Goal: Find contact information: Find contact information

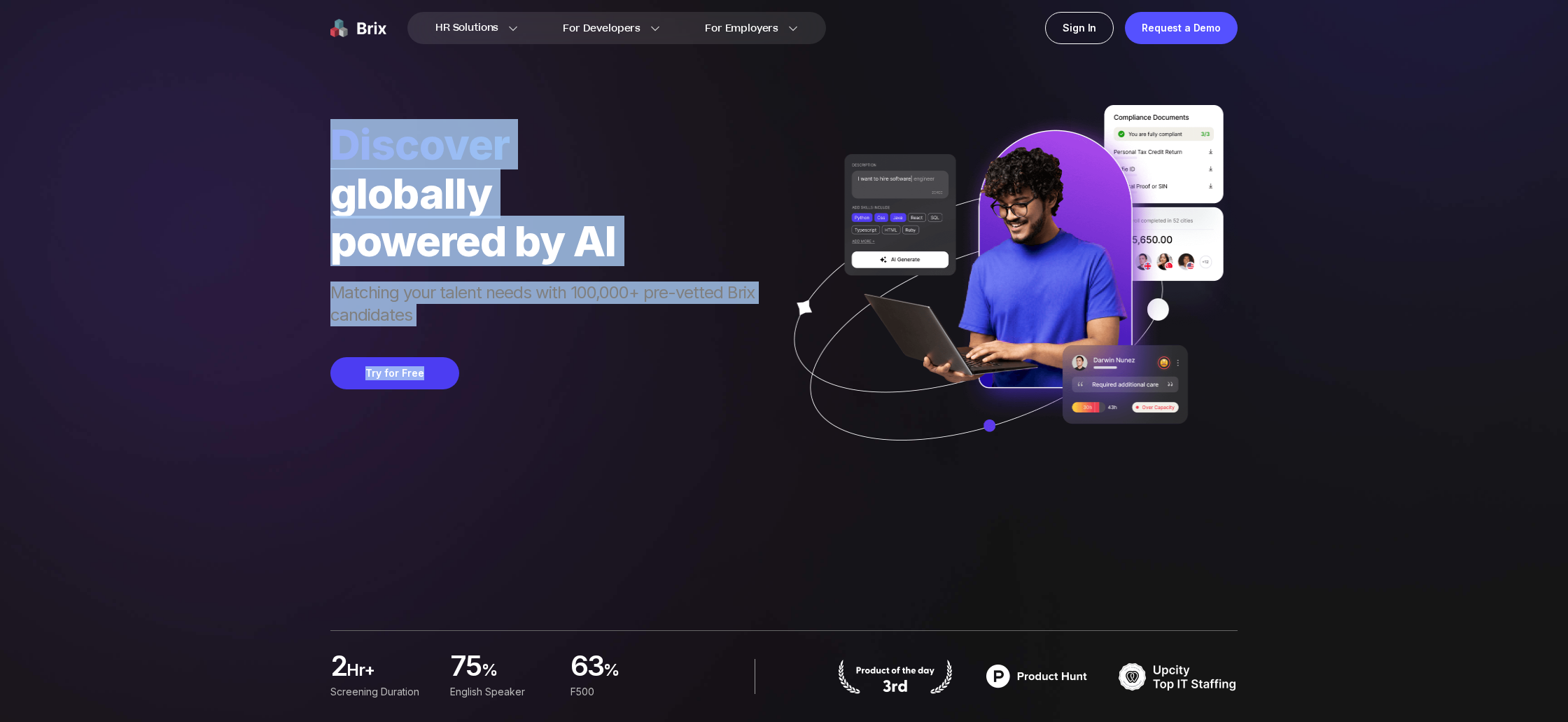
drag, startPoint x: 313, startPoint y: 147, endPoint x: 739, endPoint y: 380, distance: 485.6
click at [739, 380] on div "HR Solutions HR Solutions Recruiter HR Assistant Global Talent Network Onboardi…" at bounding box center [784, 361] width 1501 height 722
click at [739, 380] on div "Try for Free" at bounding box center [549, 372] width 438 height 32
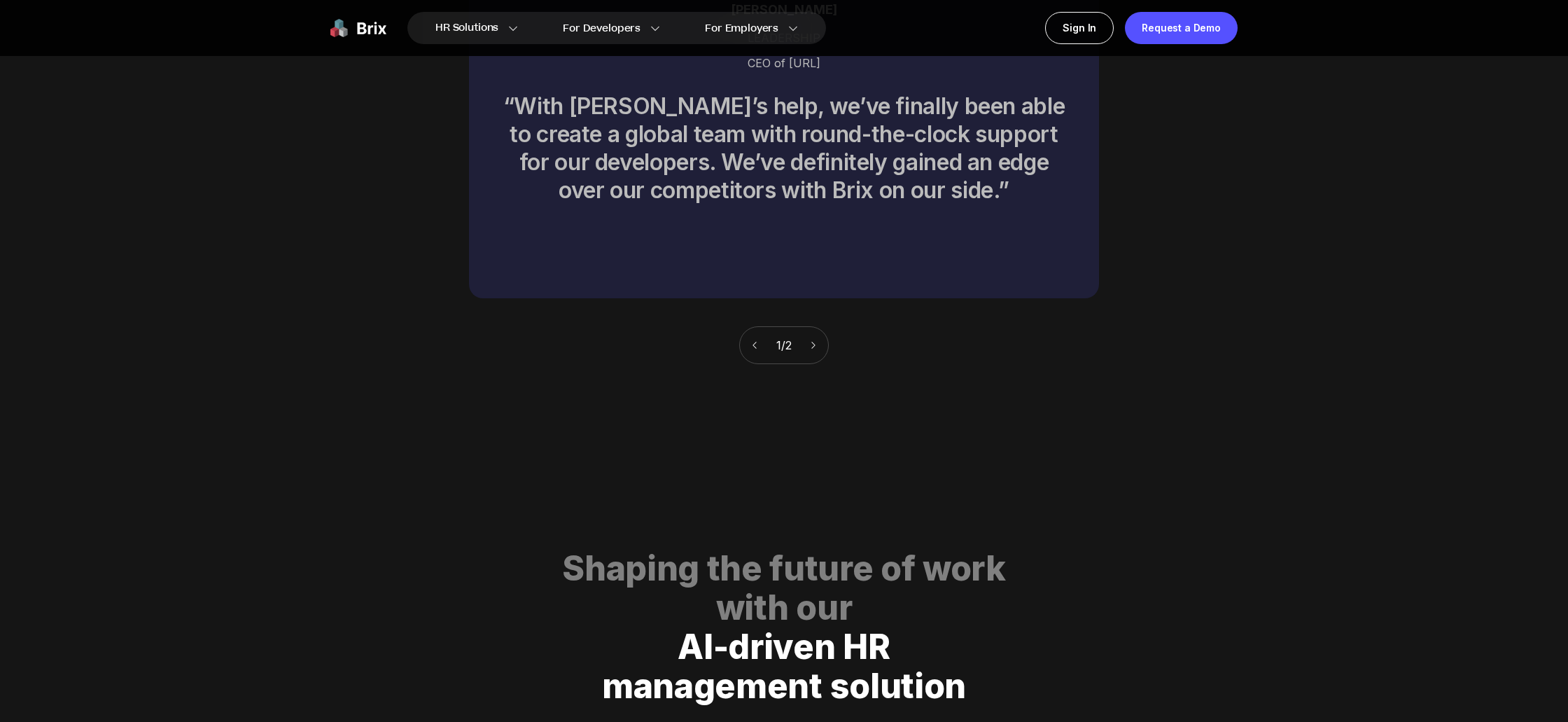
scroll to position [7153, 0]
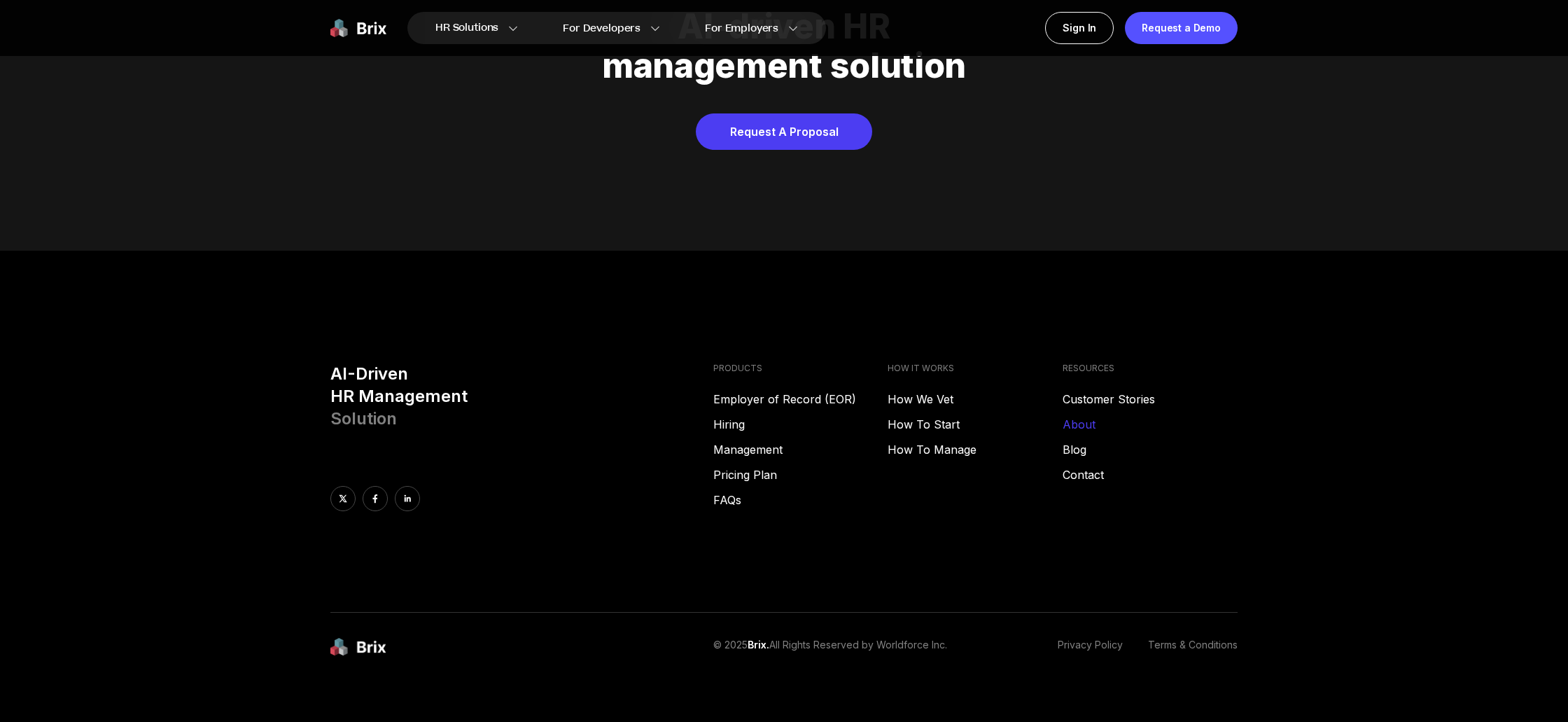
click at [1087, 416] on link "About" at bounding box center [1151, 424] width 175 height 17
click at [1082, 416] on link "About" at bounding box center [1151, 424] width 175 height 17
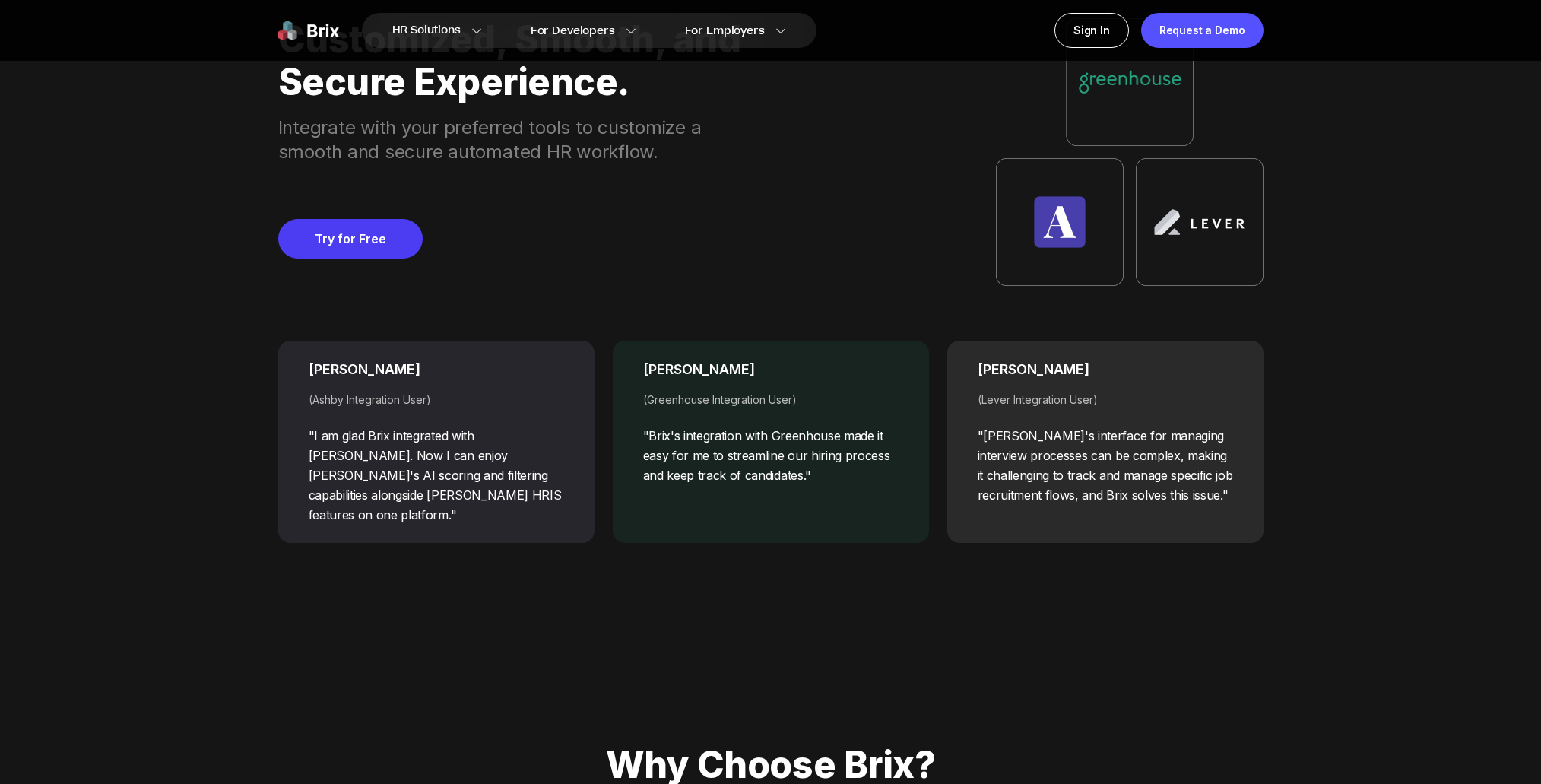
scroll to position [6149, 0]
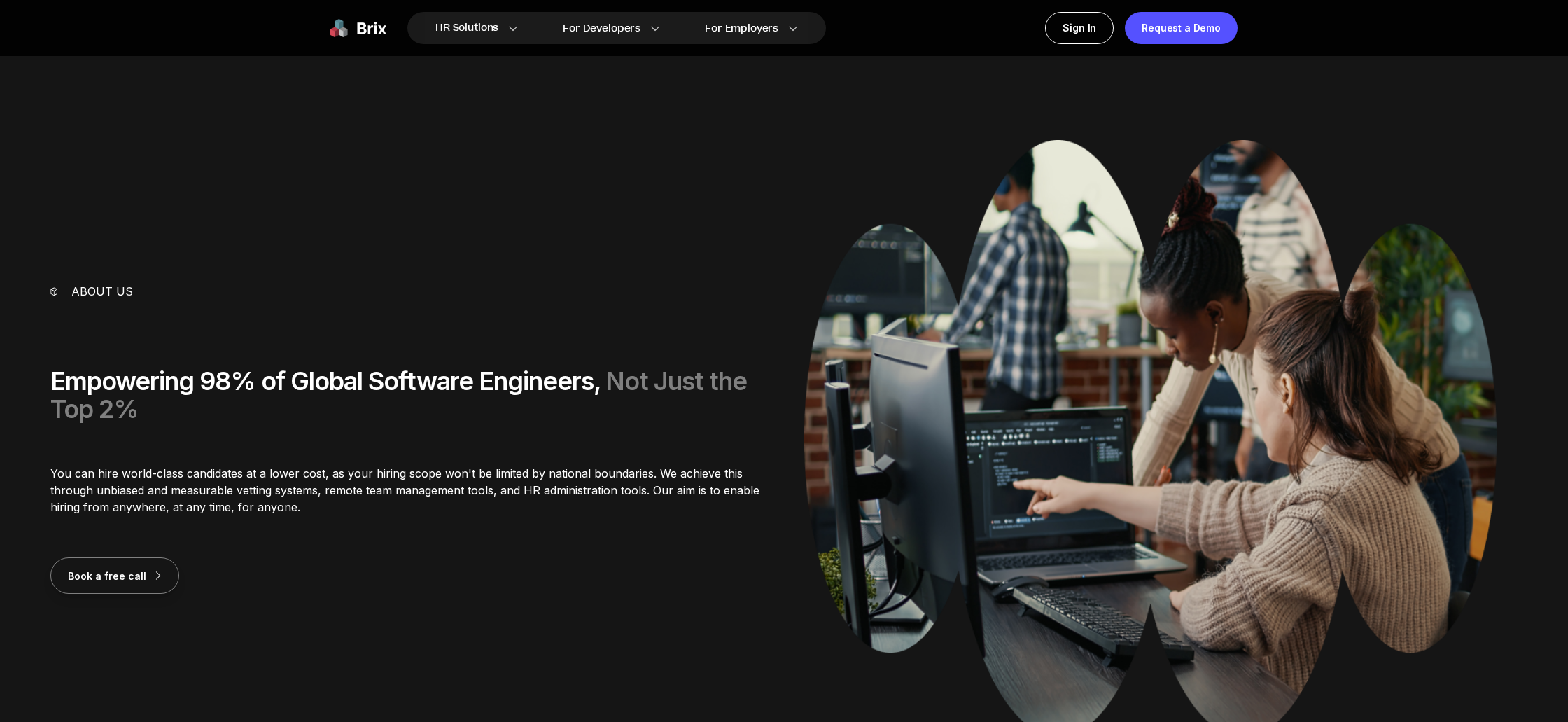
click at [626, 249] on div "About us Empowering 98% of Global Software Engineers, Not Just the Top 2% You c…" at bounding box center [784, 438] width 1468 height 597
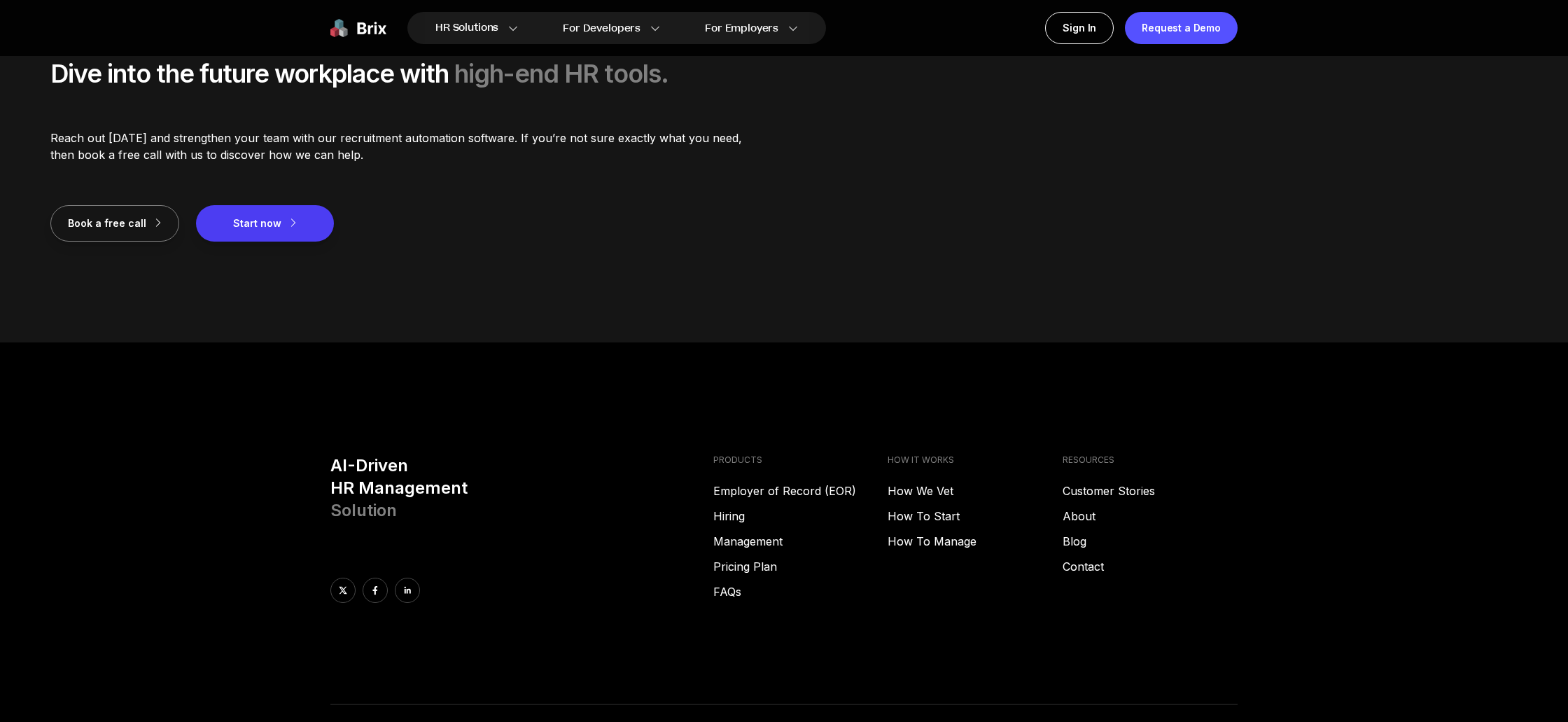
scroll to position [2115, 0]
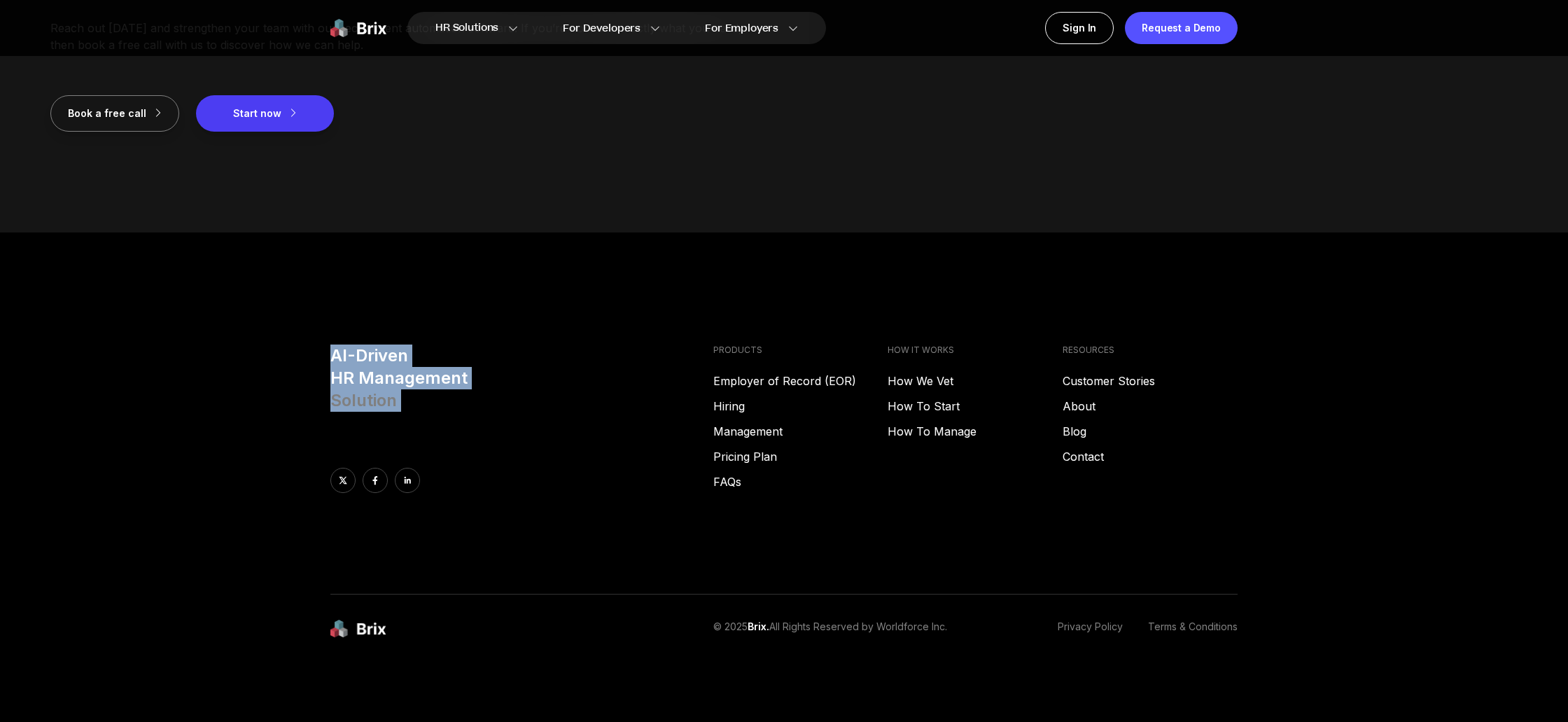
drag, startPoint x: 328, startPoint y: 355, endPoint x: 443, endPoint y: 413, distance: 128.8
click at [443, 413] on div "AI-Driven HR Management Solution PRODUCTS Employer of Record (EOR) Hiring Manag…" at bounding box center [784, 469] width 1009 height 250
click at [443, 413] on div "AI-Driven HR Management Solution" at bounding box center [516, 419] width 372 height 148
click at [406, 408] on h3 "AI-Driven HR Management Solution" at bounding box center [516, 378] width 372 height 67
drag, startPoint x: 406, startPoint y: 408, endPoint x: 322, endPoint y: 360, distance: 96.7
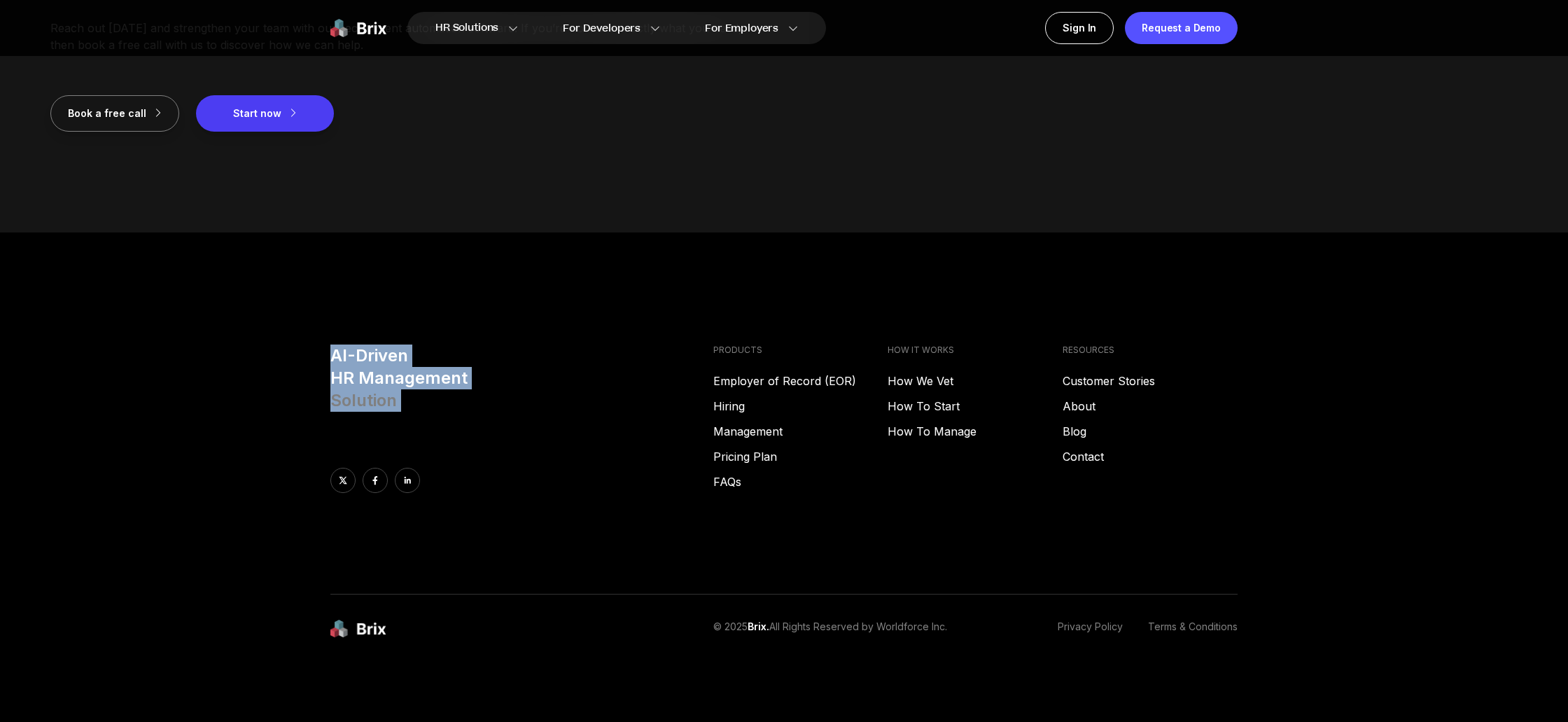
click at [322, 360] on div "AI-Driven HR Management Solution PRODUCTS Employer of Record (EOR) Hiring Manag…" at bounding box center [784, 469] width 1009 height 250
click at [1085, 458] on link "Contact" at bounding box center [1151, 456] width 175 height 17
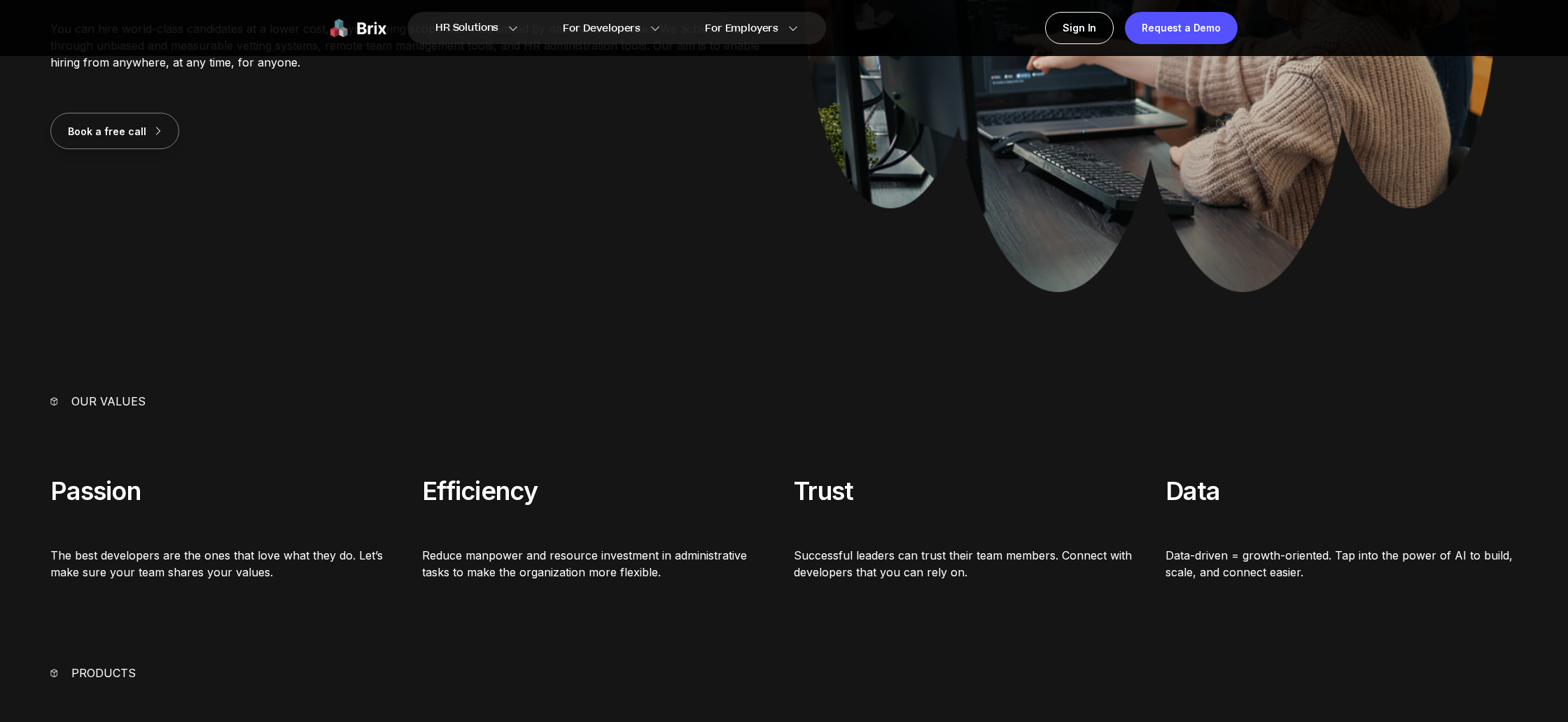
scroll to position [0, 0]
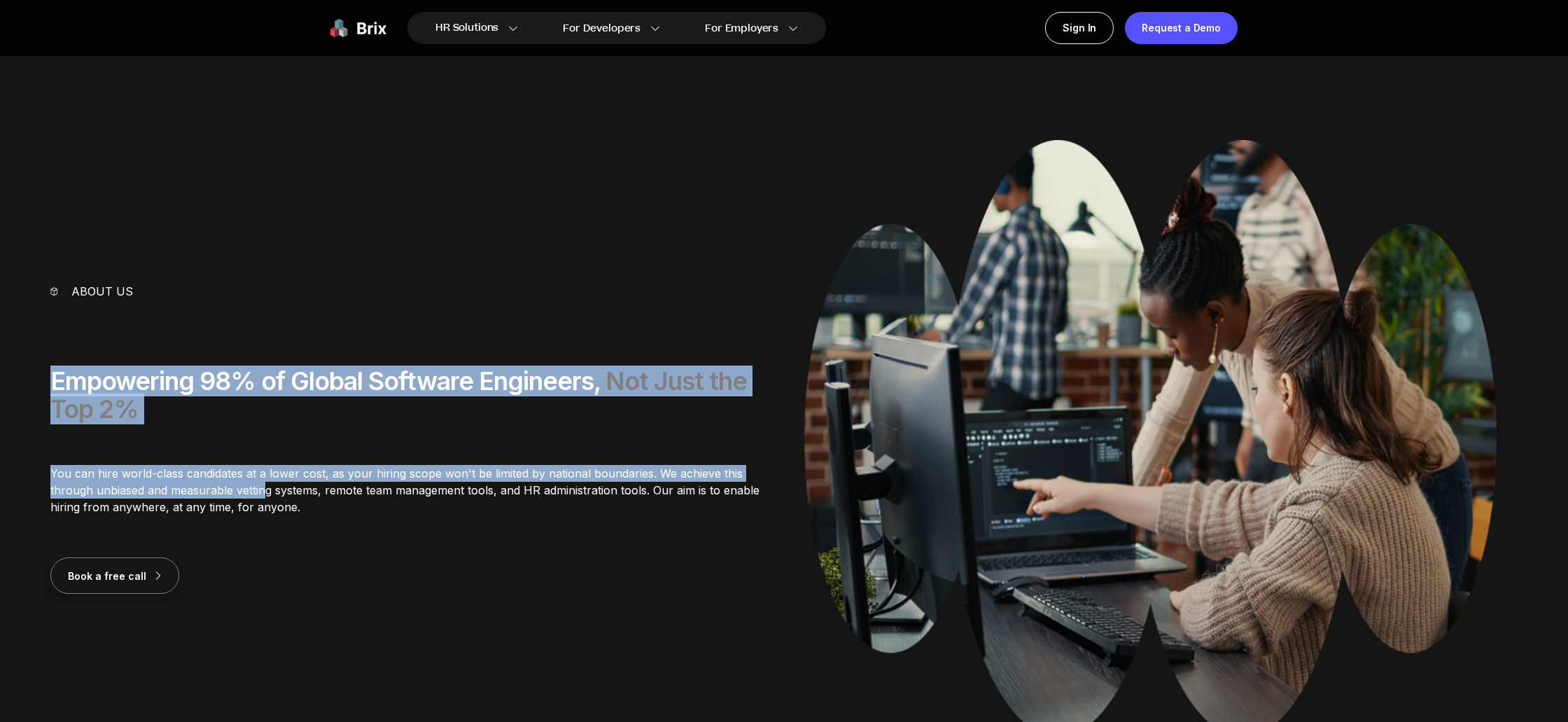
drag, startPoint x: 32, startPoint y: 372, endPoint x: 267, endPoint y: 488, distance: 262.1
click at [267, 488] on section "About us Empowering 98% of Global Software Engineers, Not Just the Top 2% You c…" at bounding box center [784, 446] width 1568 height 613
click at [267, 488] on p "You can hire world-class candidates at a lower cost, as your hiring scope won't…" at bounding box center [407, 490] width 714 height 51
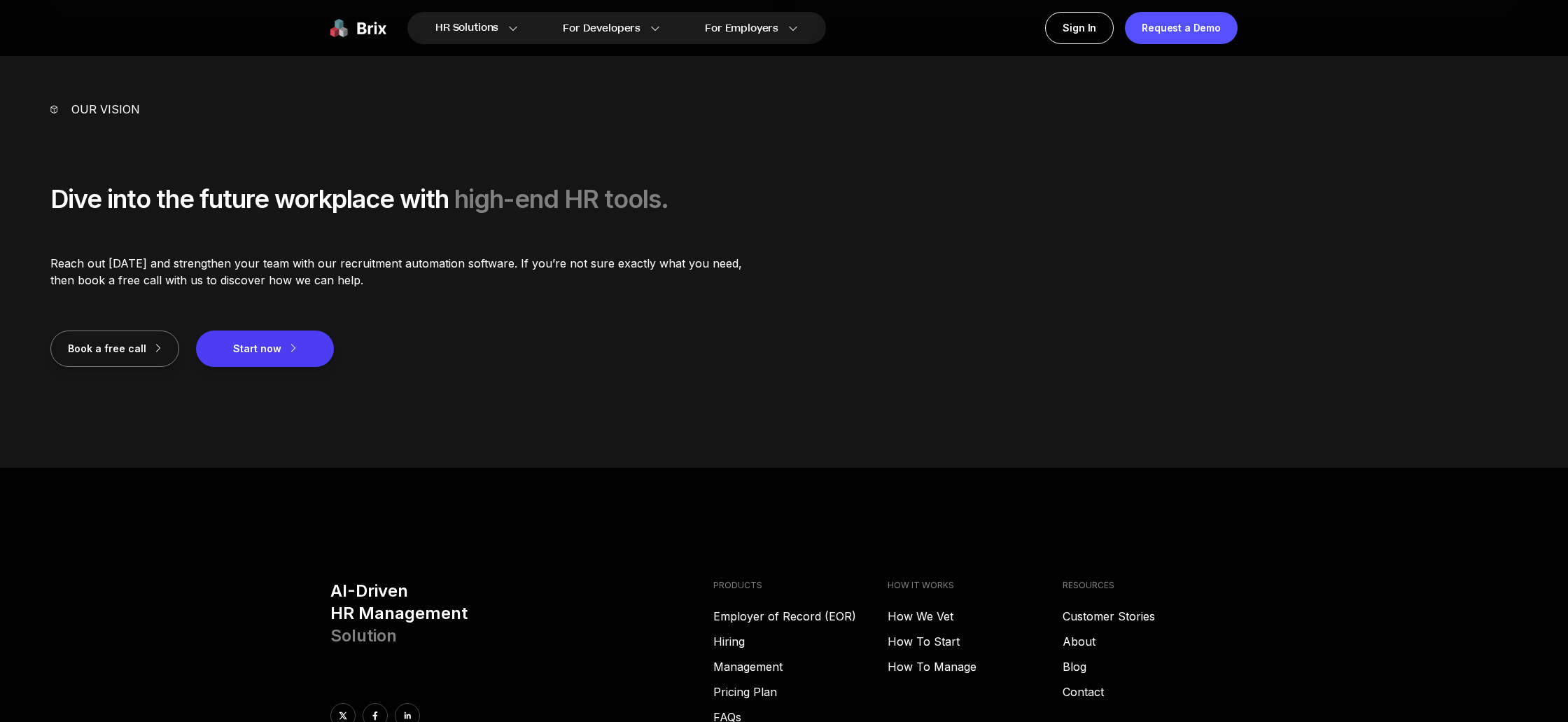
scroll to position [2115, 0]
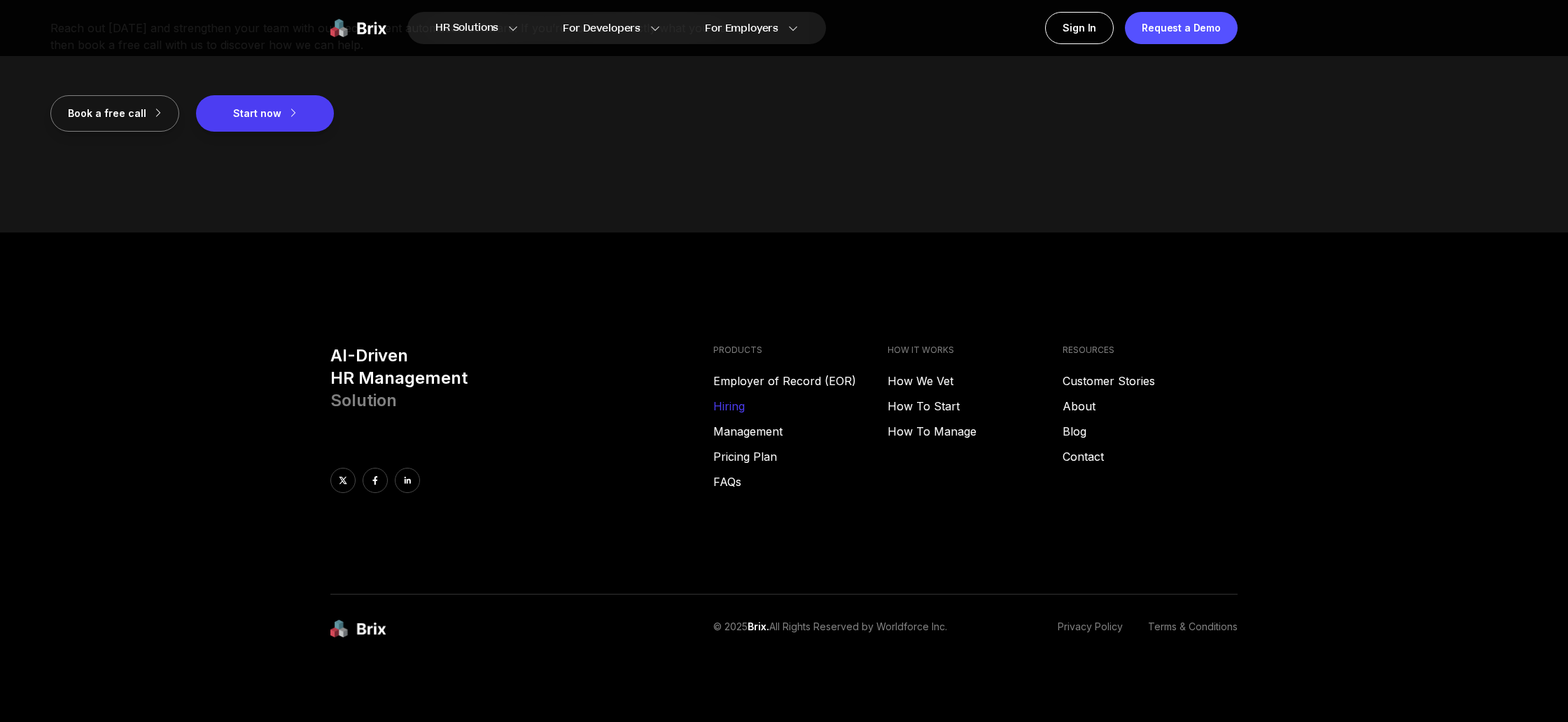
click at [722, 406] on link "Hiring" at bounding box center [801, 406] width 175 height 17
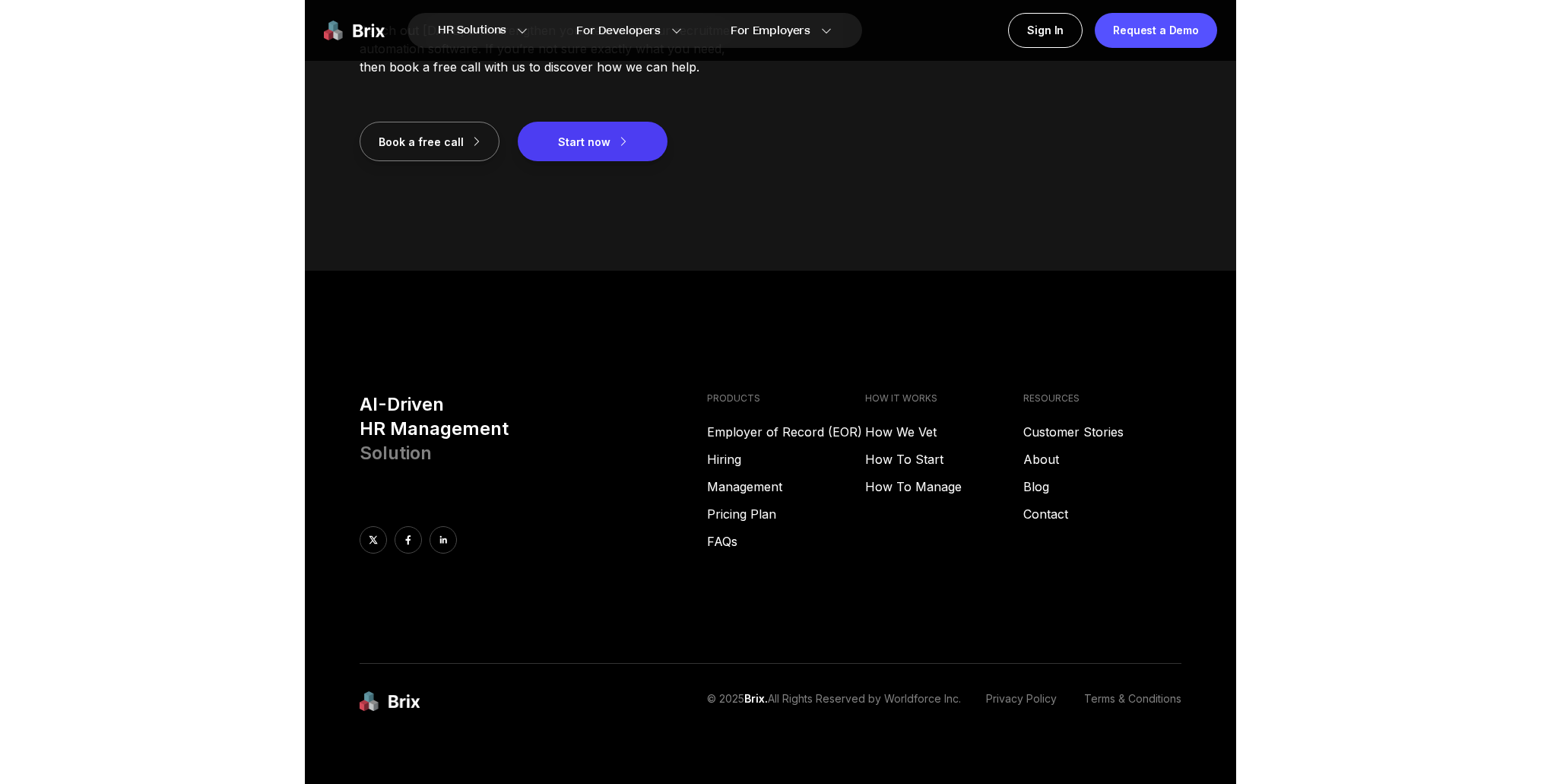
scroll to position [2163, 0]
